Goal: Transaction & Acquisition: Purchase product/service

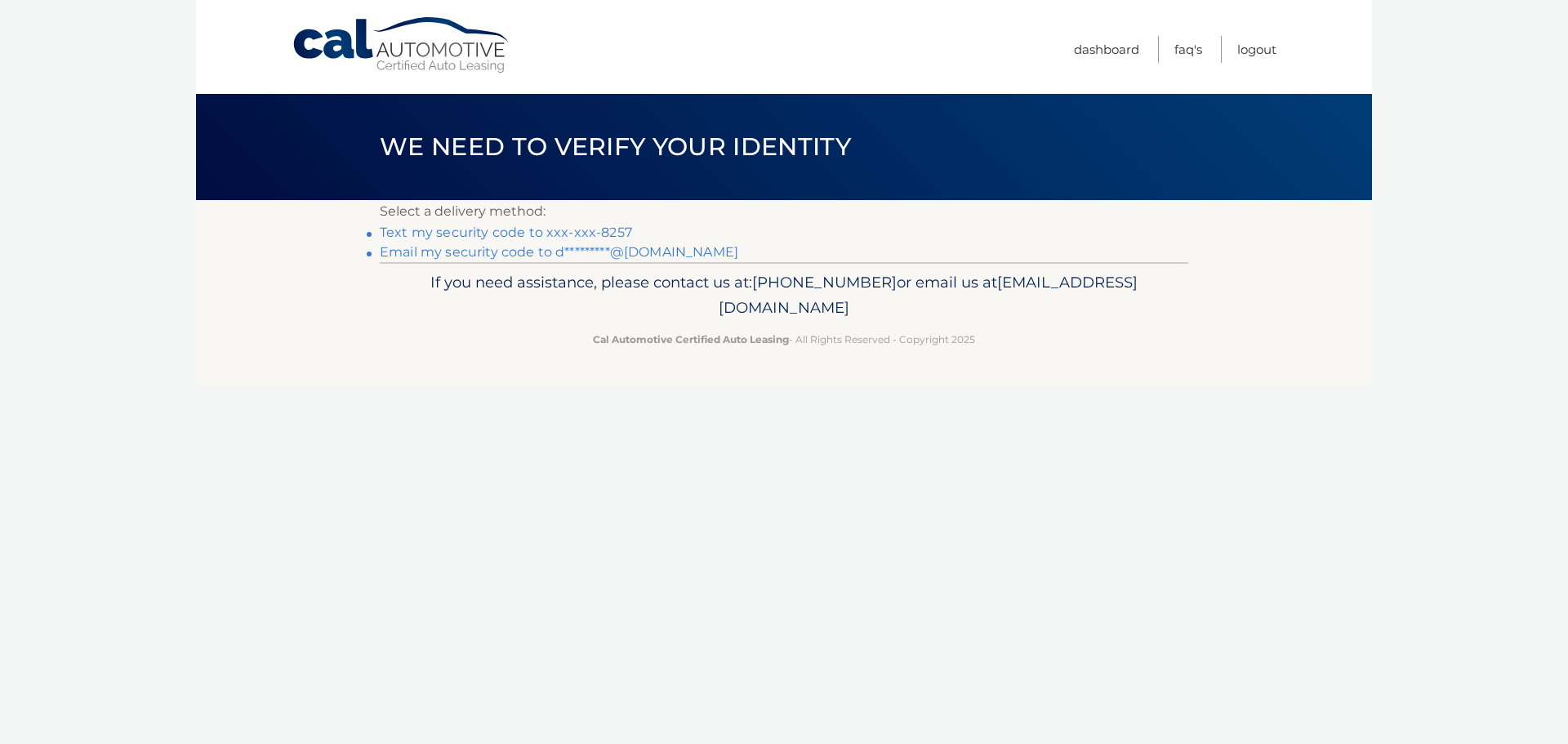
click at [596, 230] on link "Text my security code to xxx-xxx-8257" at bounding box center [505, 232] width 252 height 16
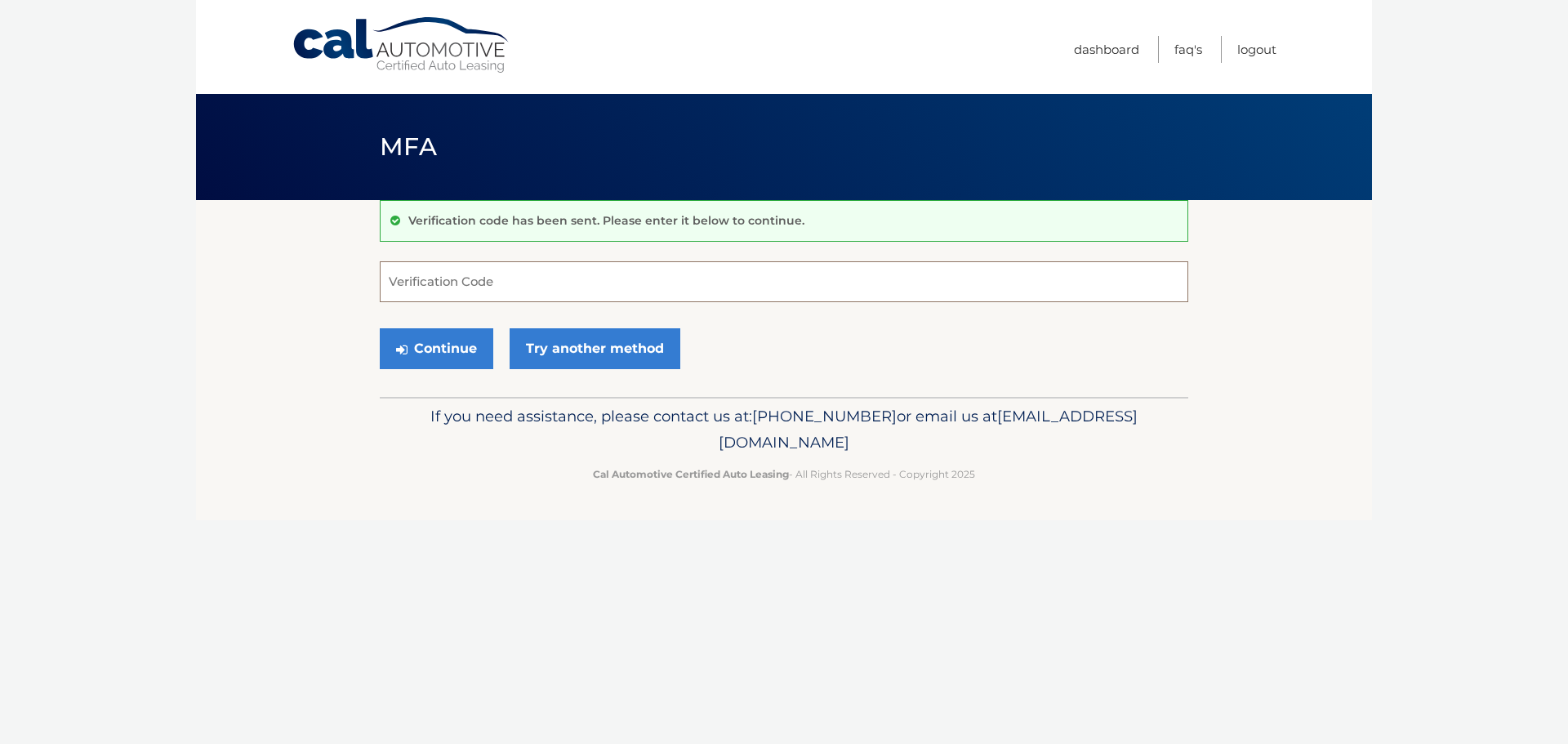
click at [463, 276] on input "Verification Code" at bounding box center [784, 282] width 809 height 41
type input "991985"
click at [447, 353] on button "Continue" at bounding box center [436, 349] width 113 height 41
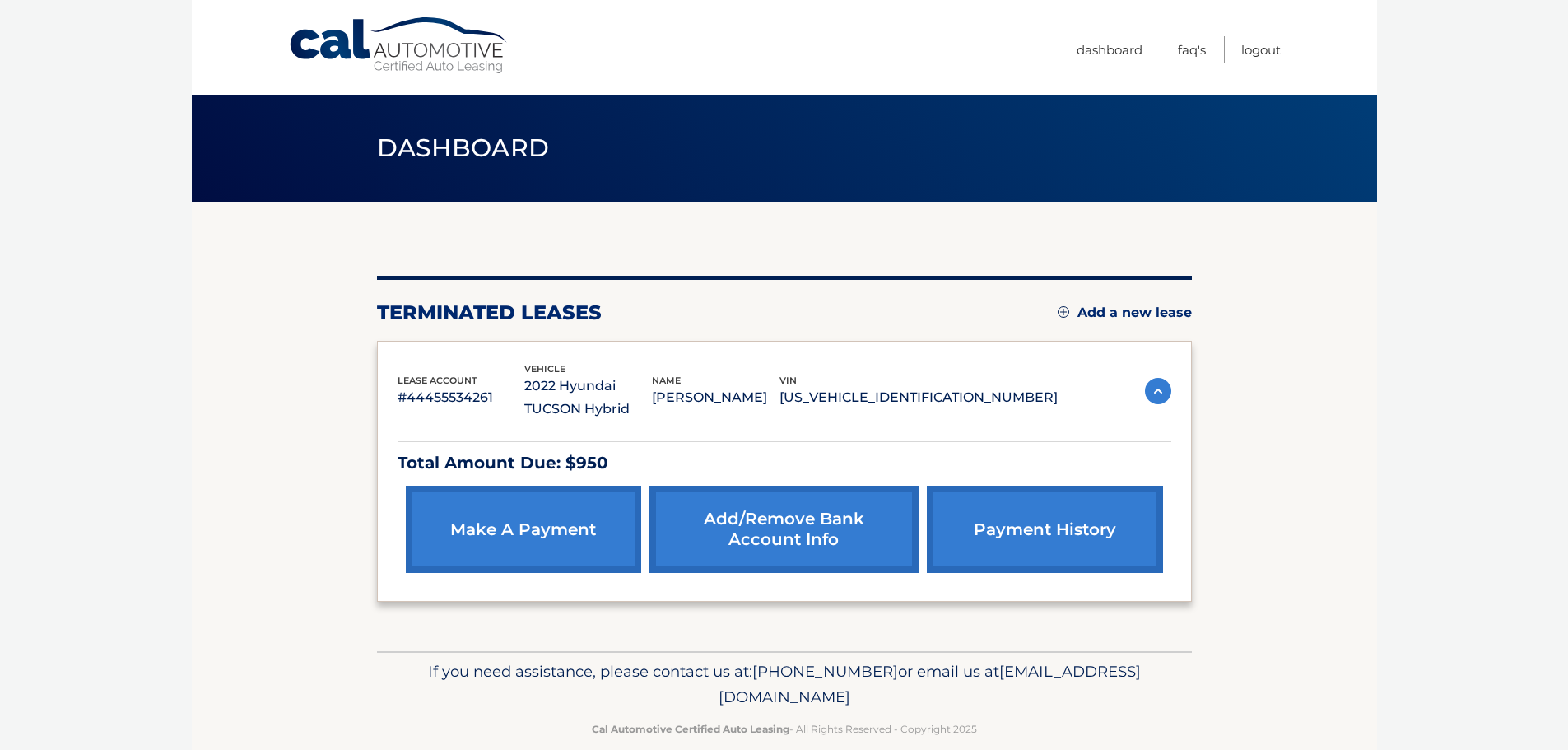
click at [1059, 530] on link "payment history" at bounding box center [1044, 529] width 236 height 87
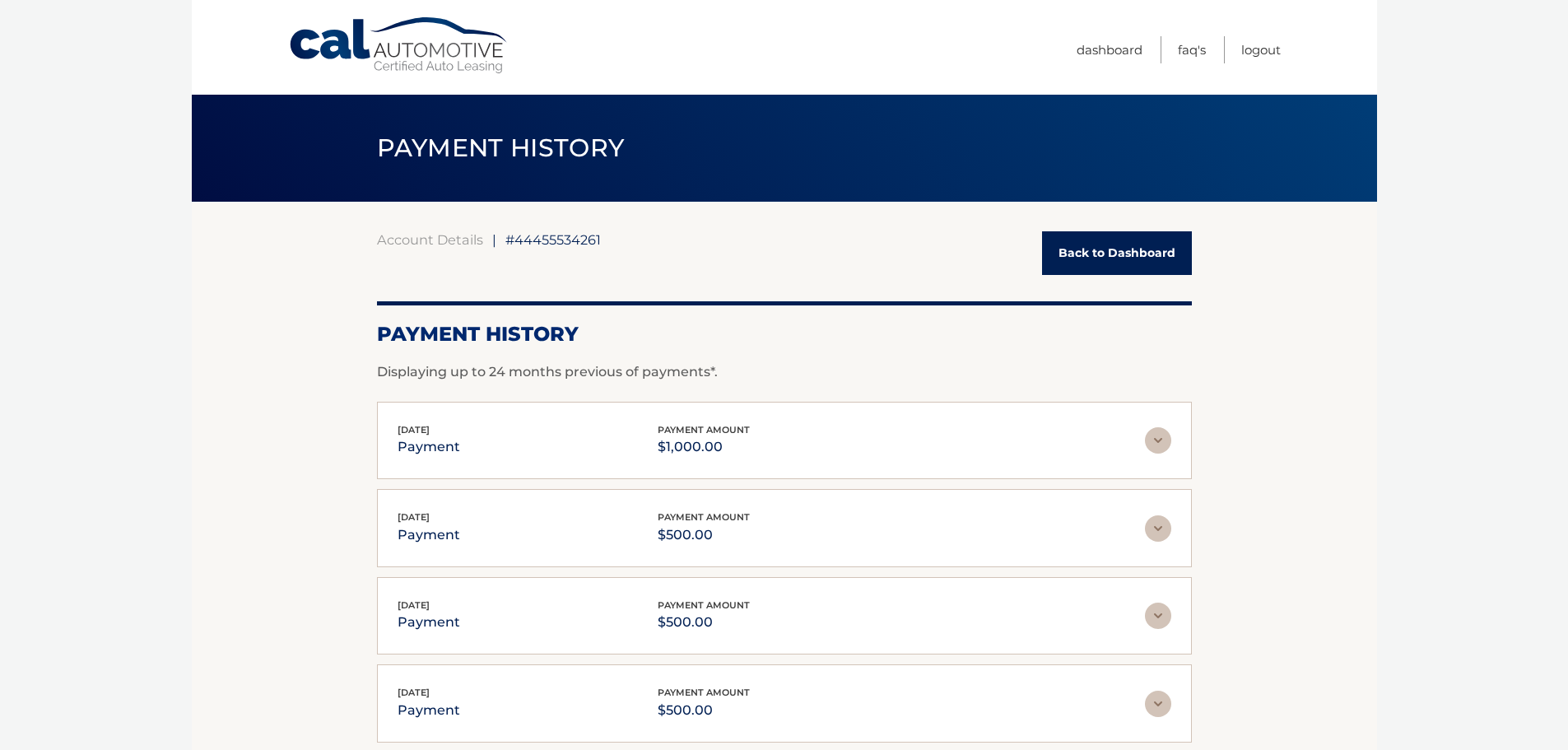
click at [1112, 255] on link "Back to Dashboard" at bounding box center [1116, 253] width 150 height 44
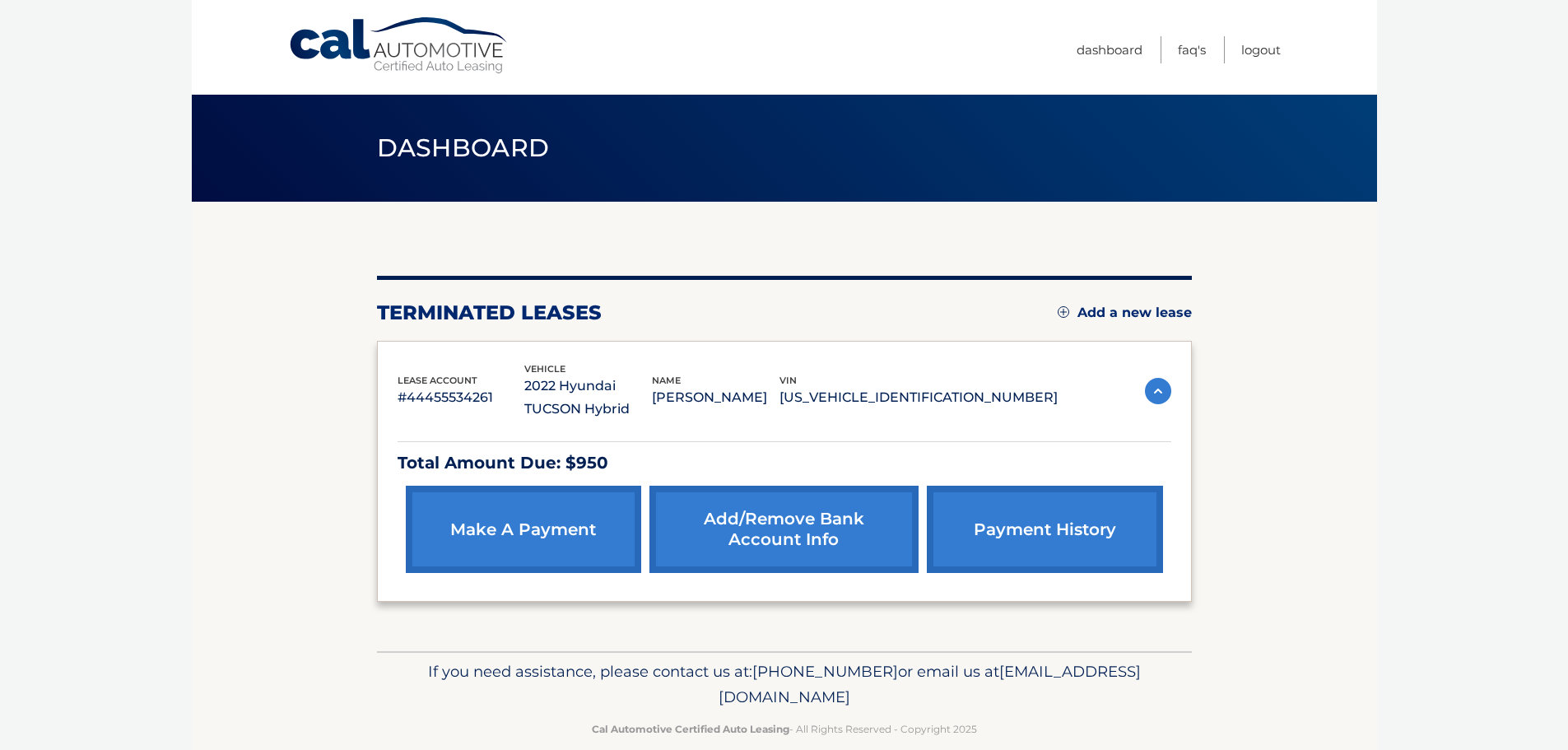
click at [543, 533] on link "make a payment" at bounding box center [523, 529] width 236 height 87
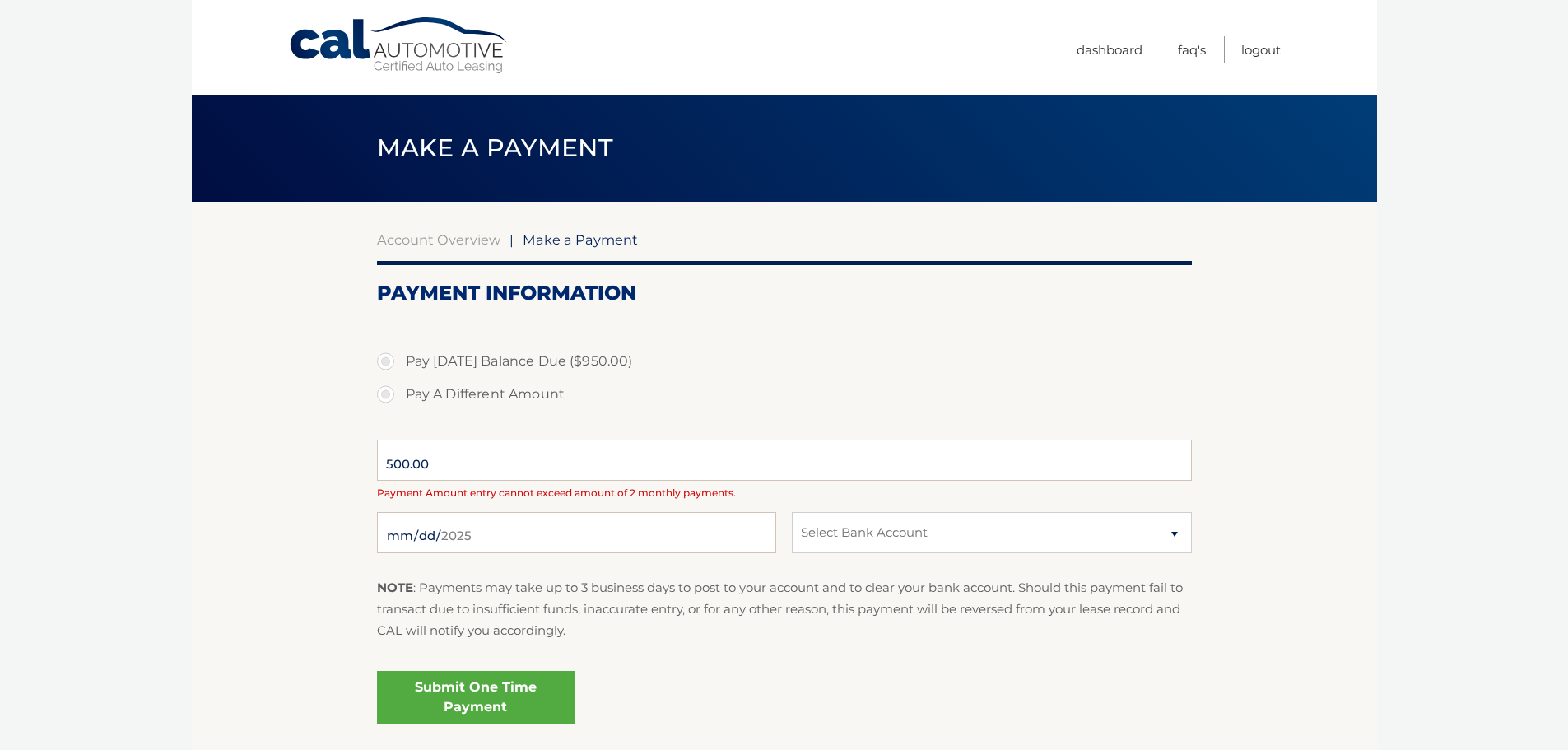
select select "ZWQ0YmY4NmYtM2JkOC00ZmMxLTk3NWQtYTQ0MGVmZDJmZDIz"
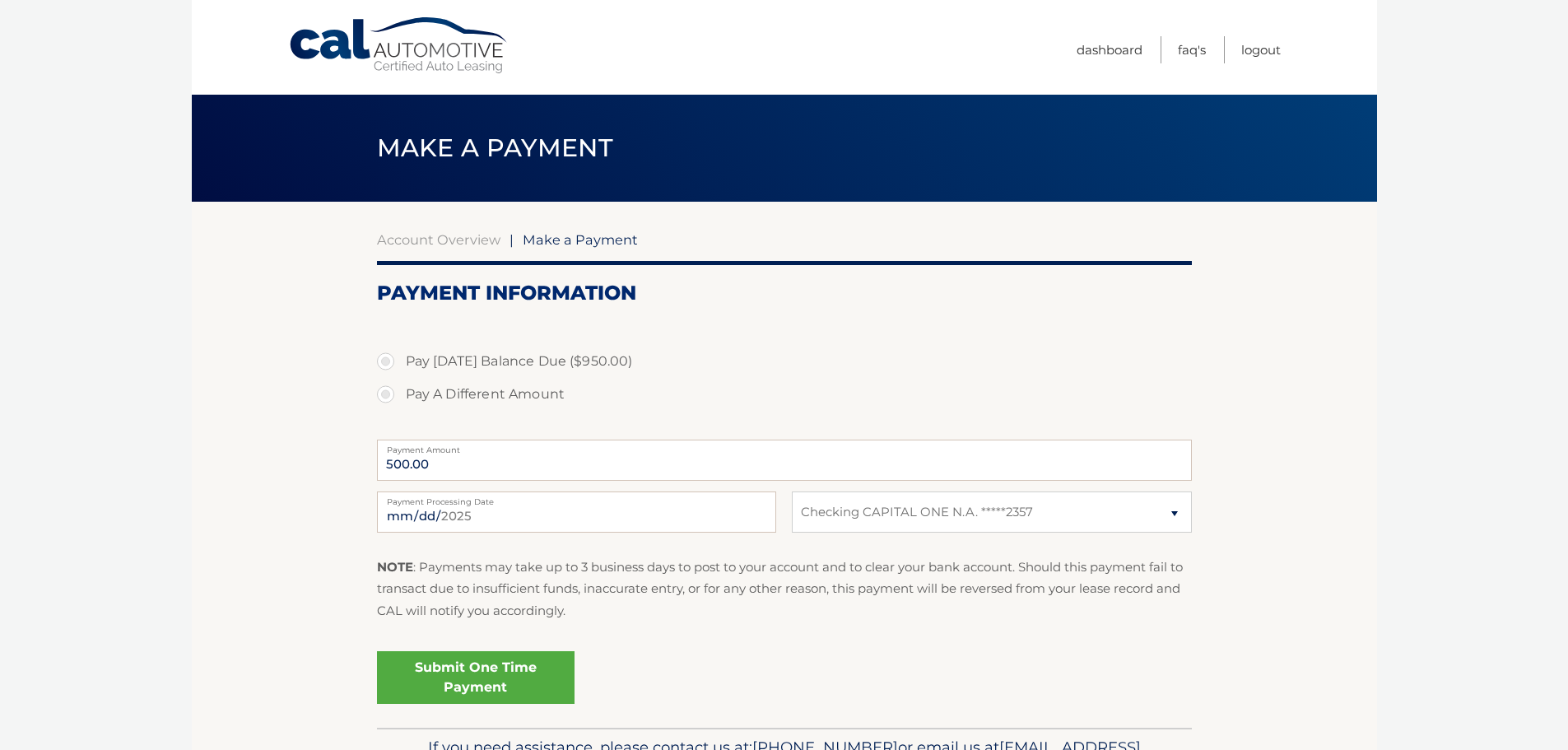
click at [378, 362] on label "Pay [DATE] Balance Due ($950.00)" at bounding box center [784, 361] width 815 height 33
click at [384, 362] on input "Pay Today's Balance Due ($950.00)" at bounding box center [391, 357] width 16 height 26
radio input "true"
type input "950.00"
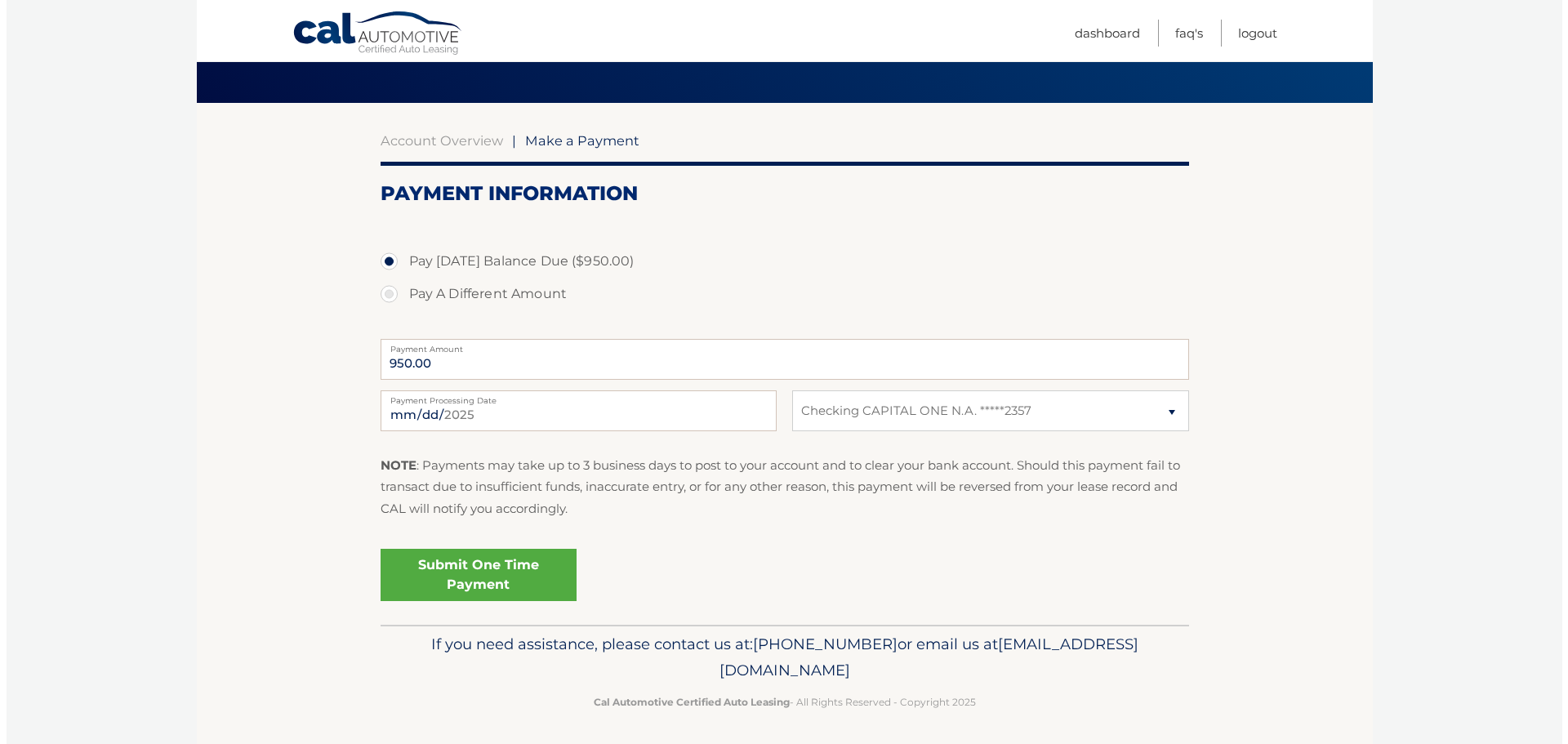
scroll to position [101, 0]
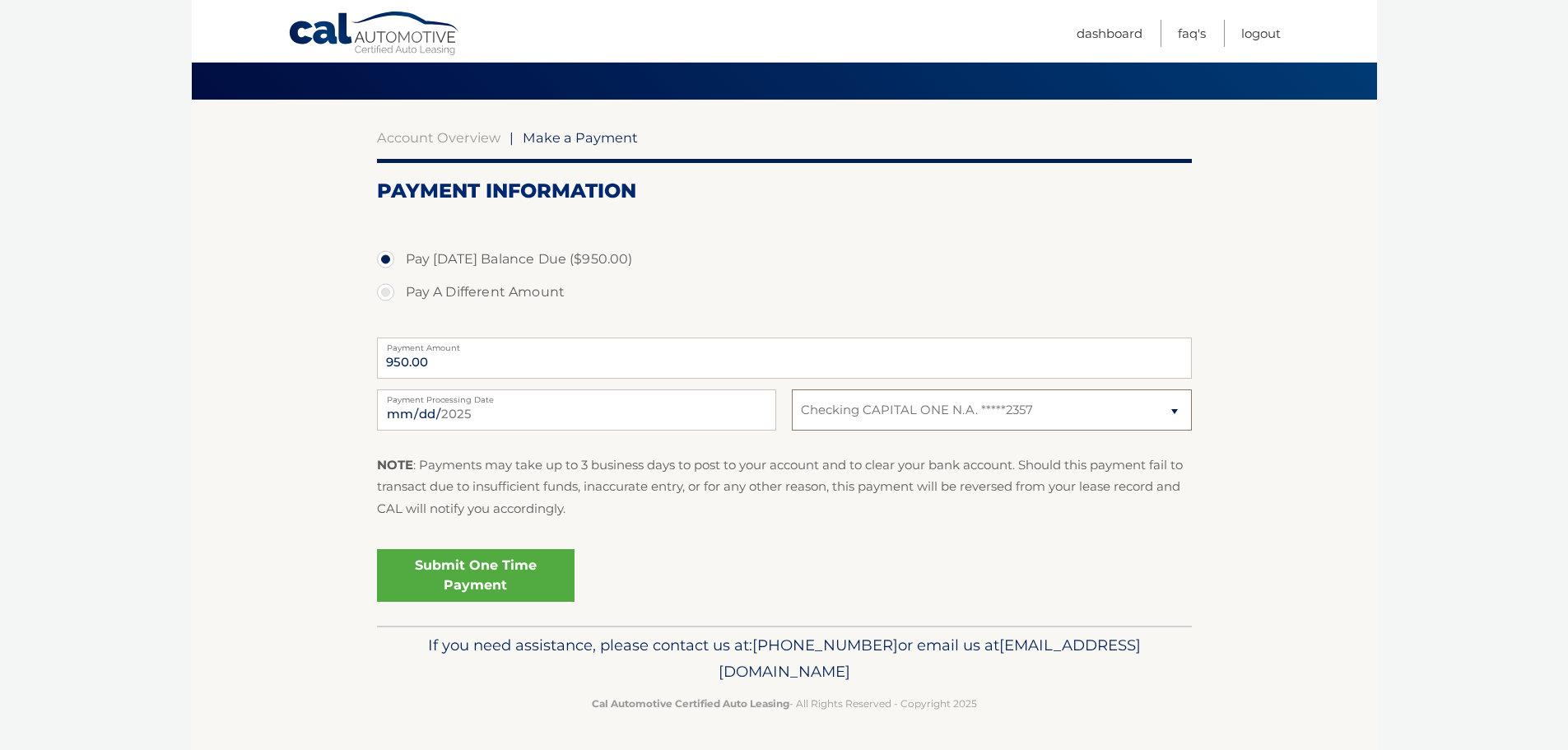
click at [1174, 407] on select "Select Bank Account Checking CAPITAL ONE N.A. *****2357" at bounding box center [991, 410] width 400 height 41
click at [1269, 426] on section "Account Overview | Make a Payment Payment Information Pay Today's Balance Due (…" at bounding box center [784, 362] width 1185 height 526
click at [525, 584] on link "Submit One Time Payment" at bounding box center [476, 575] width 198 height 52
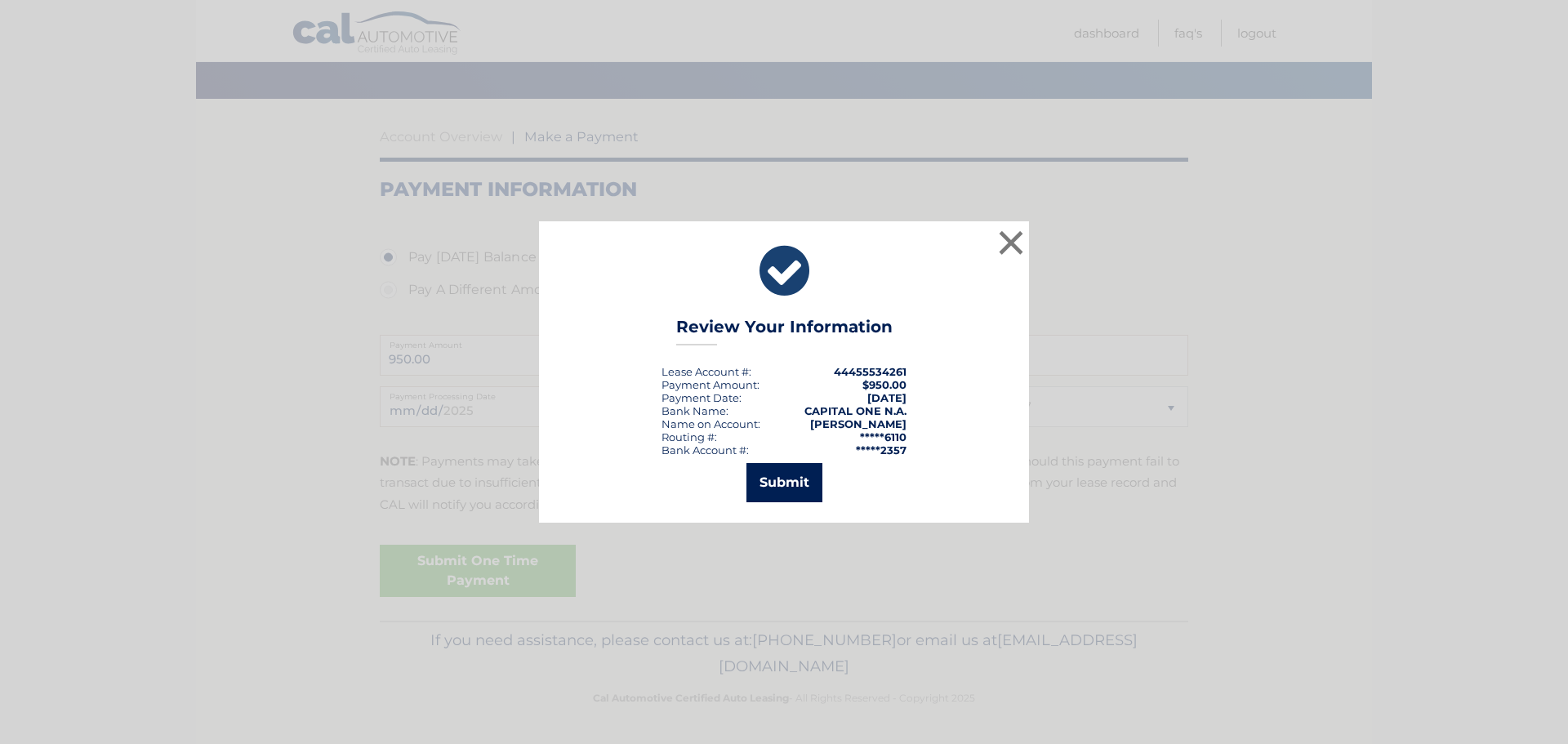
click at [774, 478] on button "Submit" at bounding box center [784, 482] width 76 height 39
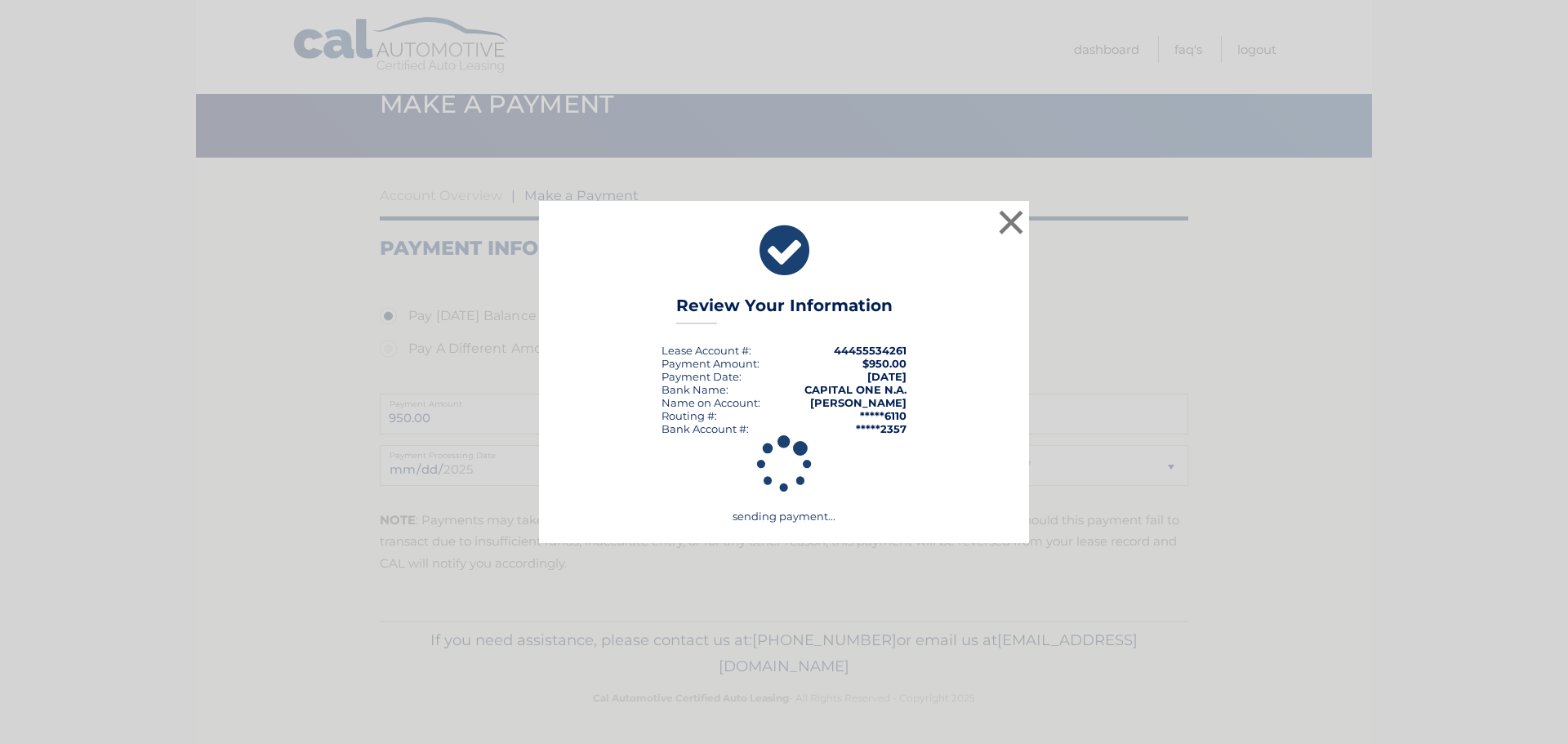
scroll to position [43, 0]
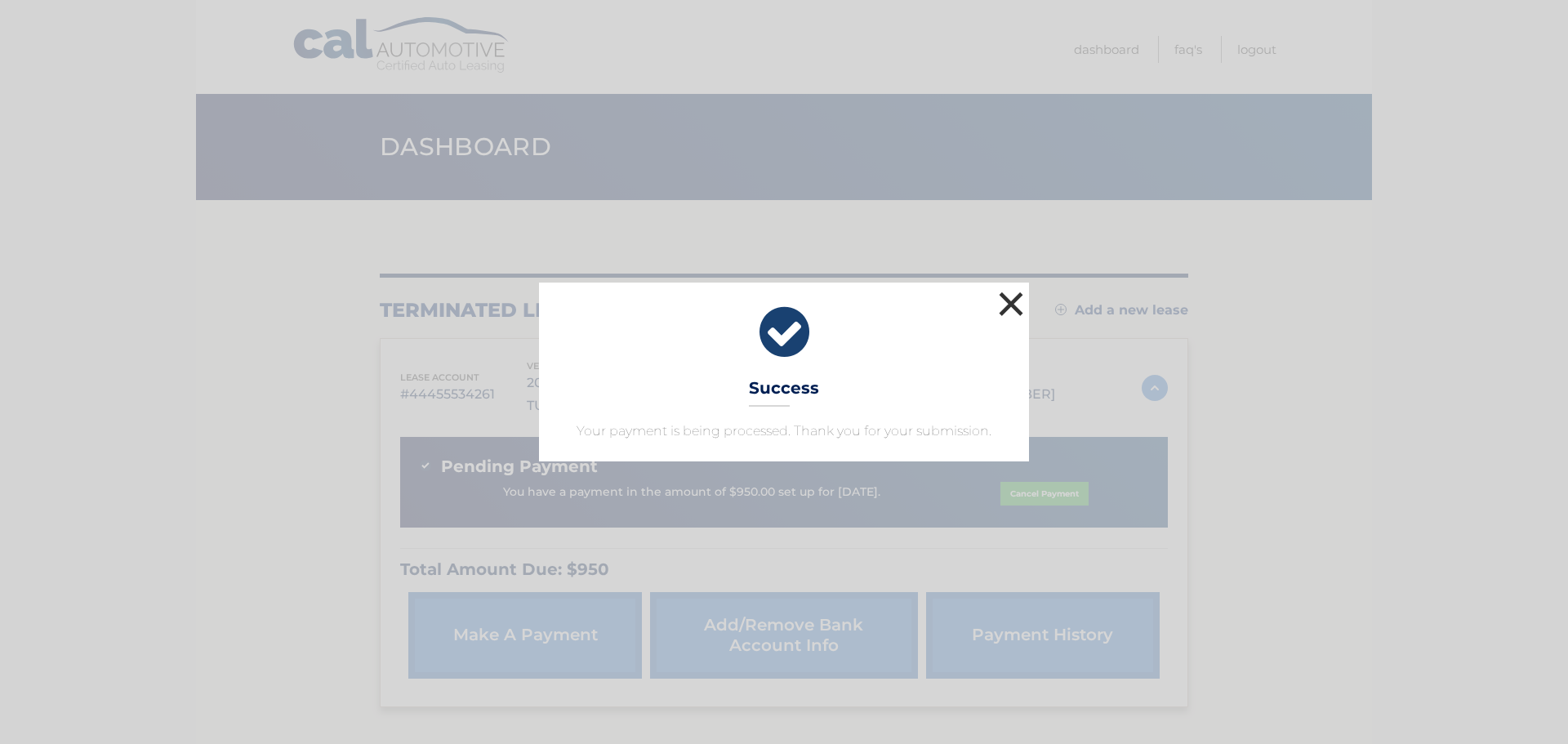
click at [1006, 307] on button "×" at bounding box center [1011, 303] width 33 height 33
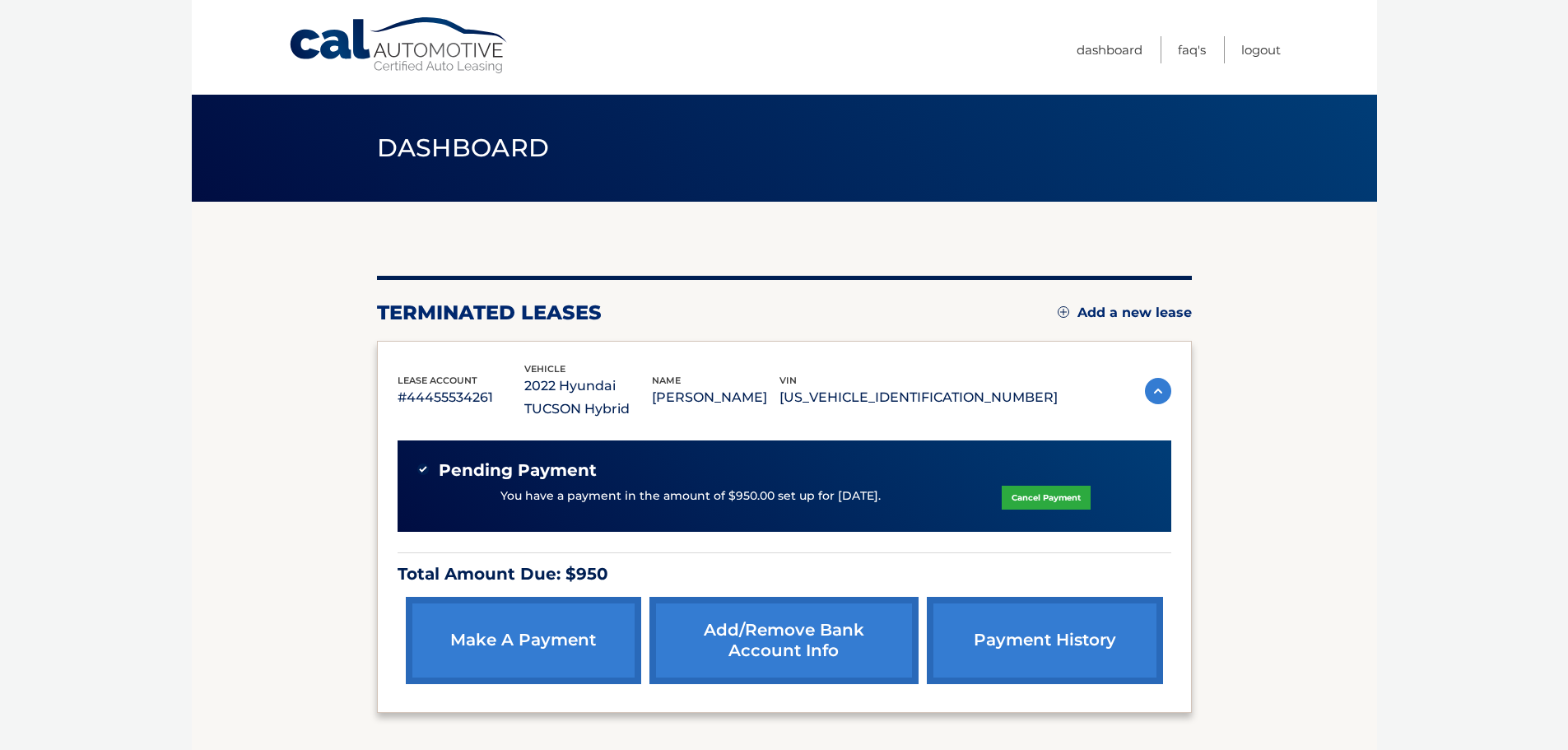
click at [798, 639] on link "Add/Remove bank account info" at bounding box center [784, 639] width 270 height 87
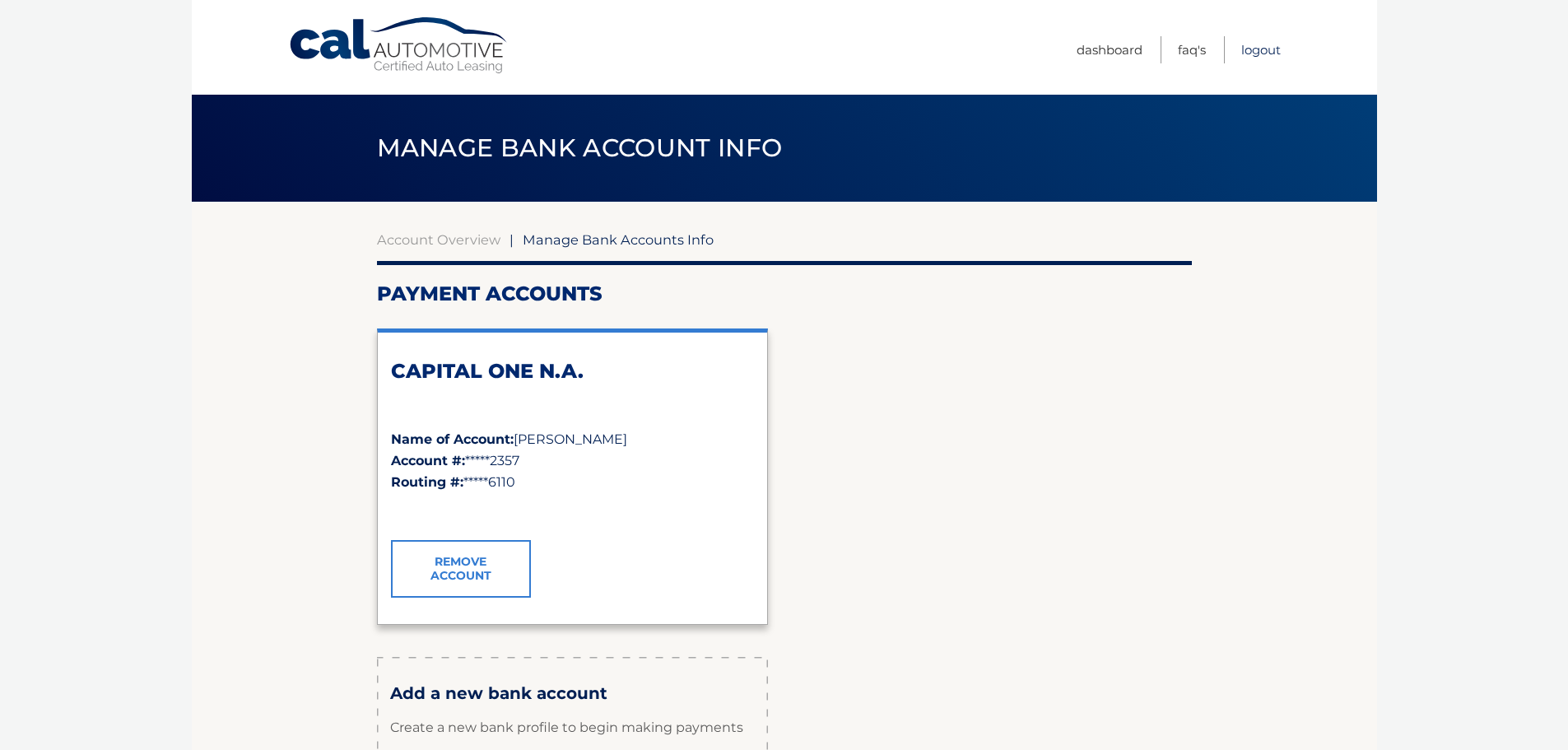
click at [1250, 50] on link "Logout" at bounding box center [1260, 50] width 40 height 27
